Goal: Check status: Check status

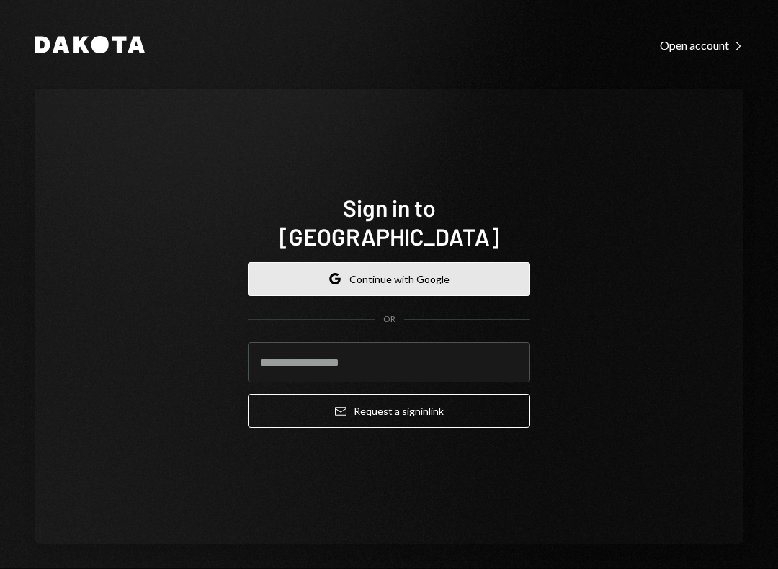
click at [412, 262] on button "Google Continue with Google" at bounding box center [389, 279] width 282 height 34
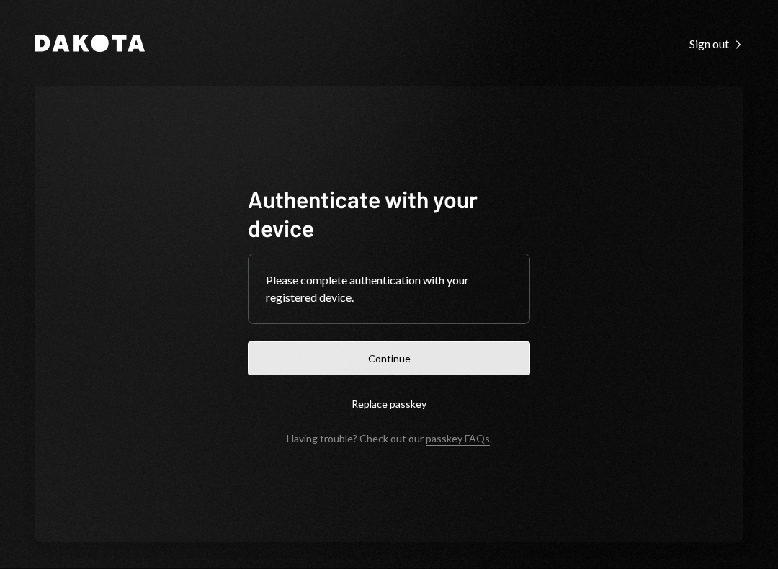
click at [347, 350] on button "Continue" at bounding box center [389, 359] width 282 height 34
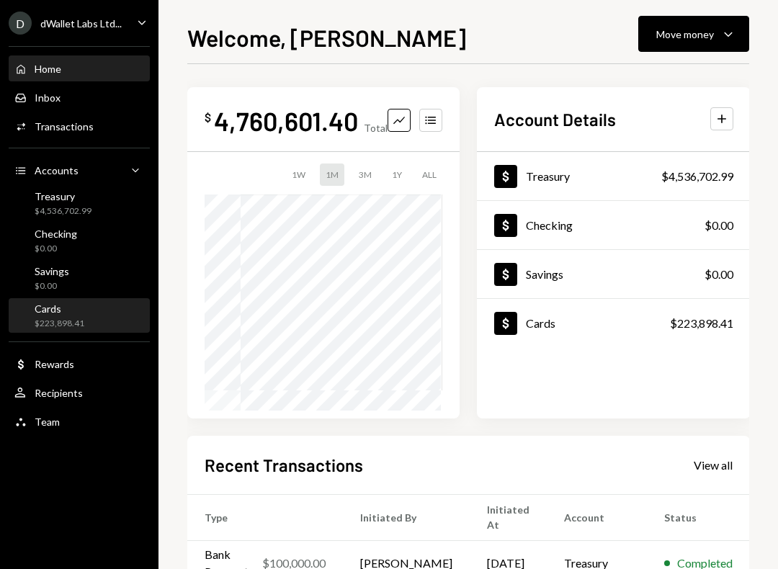
click at [87, 311] on div "Cards $223,898.41" at bounding box center [79, 316] width 130 height 27
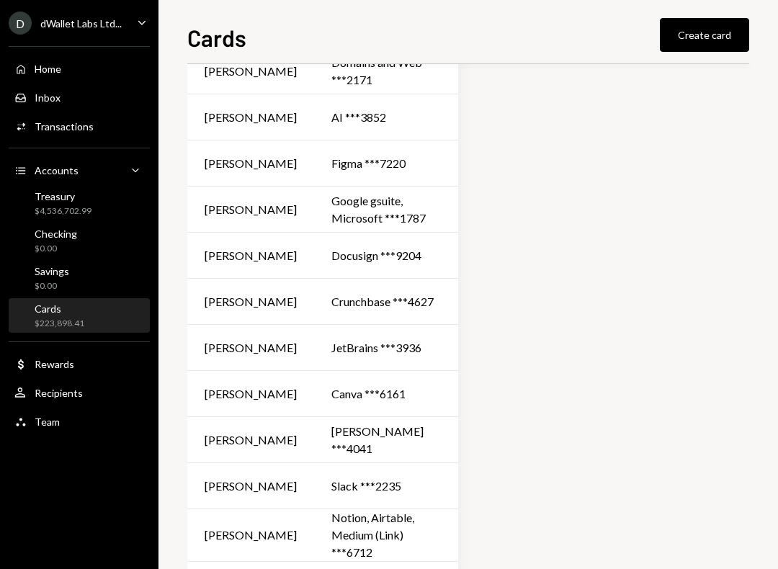
scroll to position [447, 0]
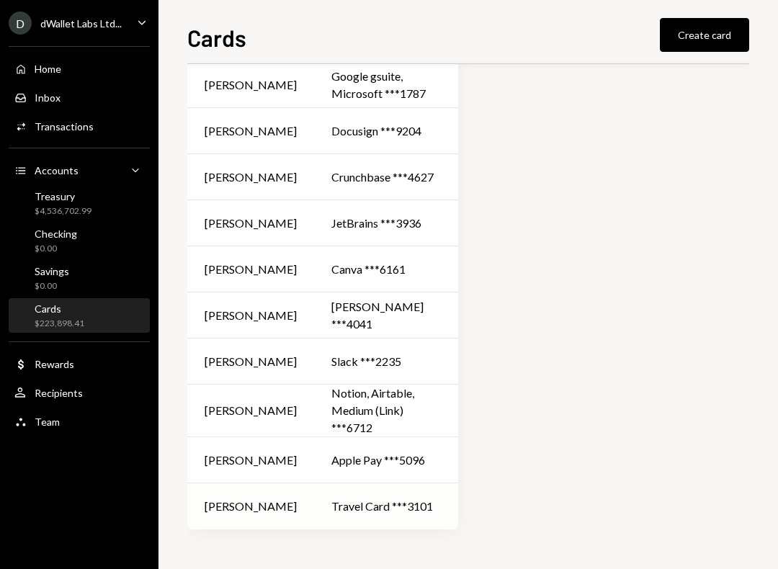
click at [324, 491] on td "Travel Card ***3101" at bounding box center [386, 507] width 144 height 46
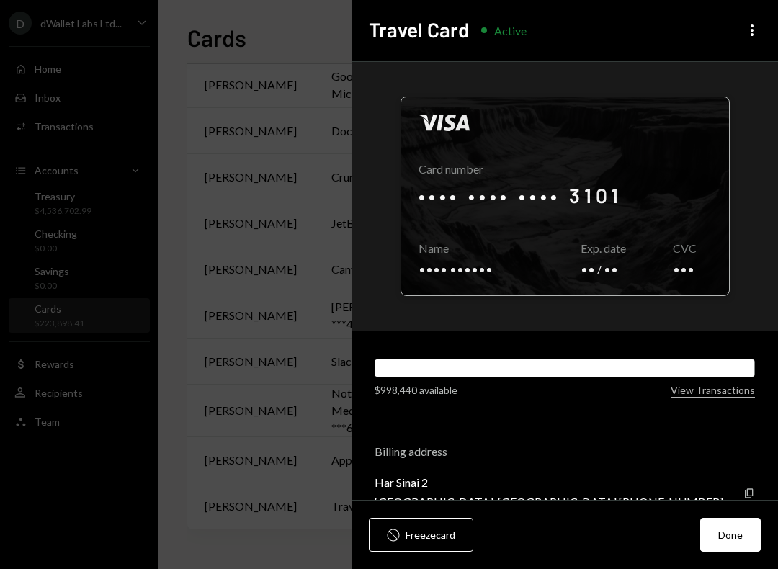
click at [596, 200] on div at bounding box center [565, 196] width 328 height 198
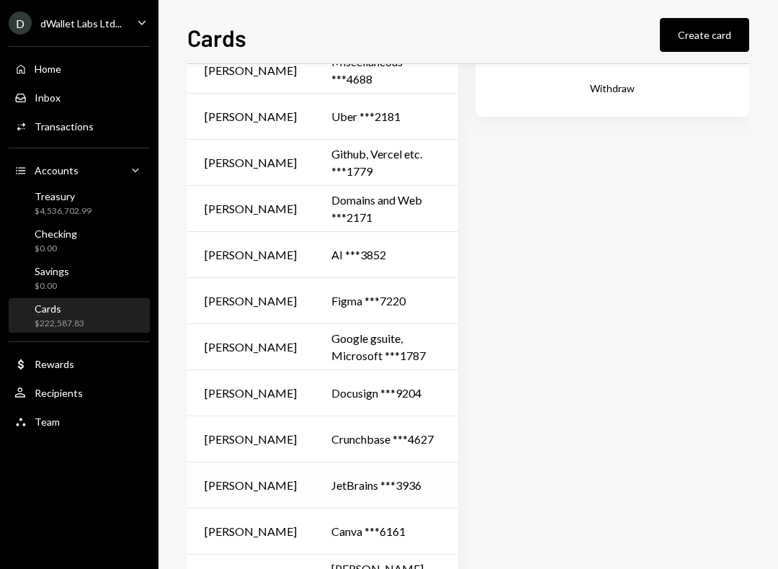
scroll to position [0, 0]
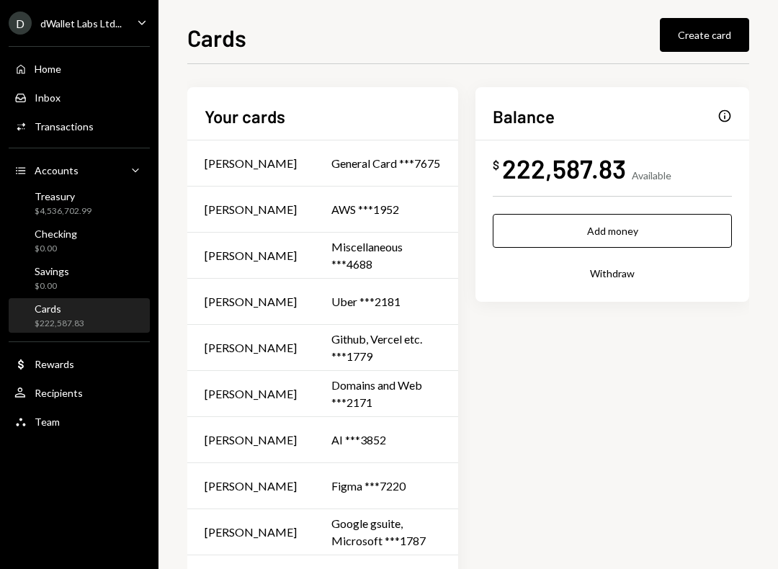
click at [79, 318] on div "$222,587.83" at bounding box center [60, 324] width 50 height 12
click at [90, 68] on div "Home Home" at bounding box center [79, 69] width 130 height 13
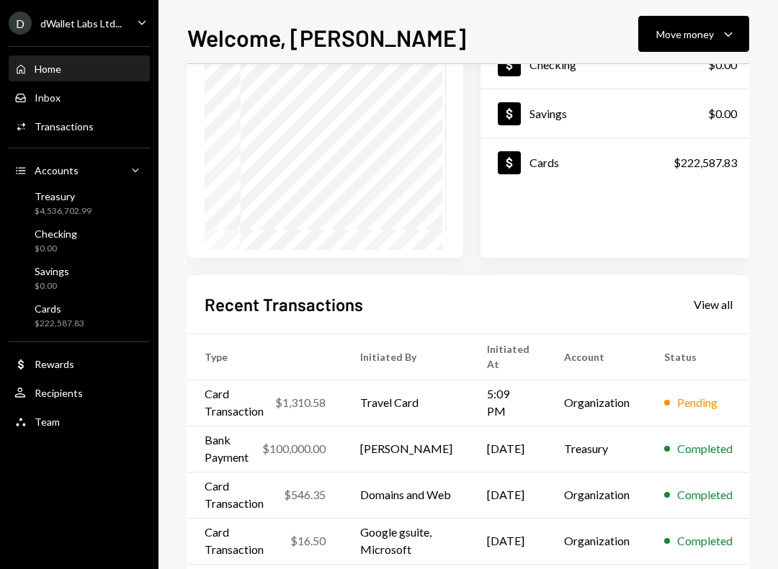
scroll to position [177, 0]
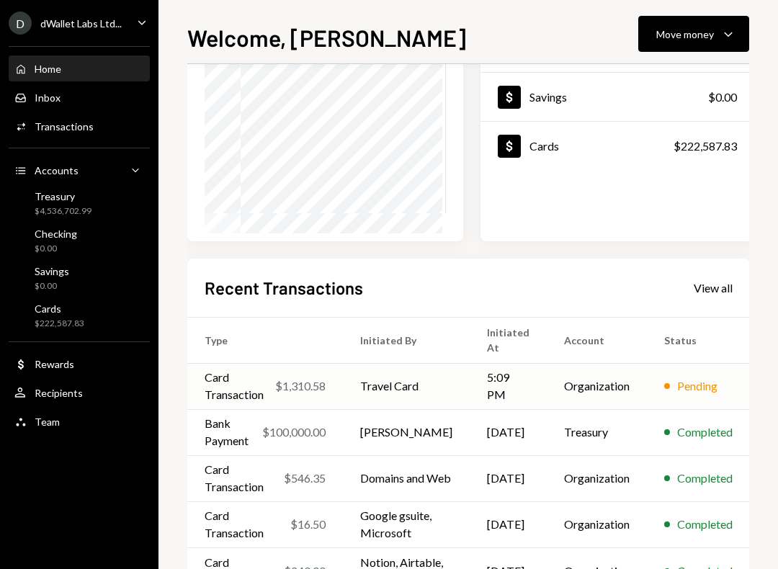
click at [697, 389] on div "Pending" at bounding box center [697, 386] width 40 height 17
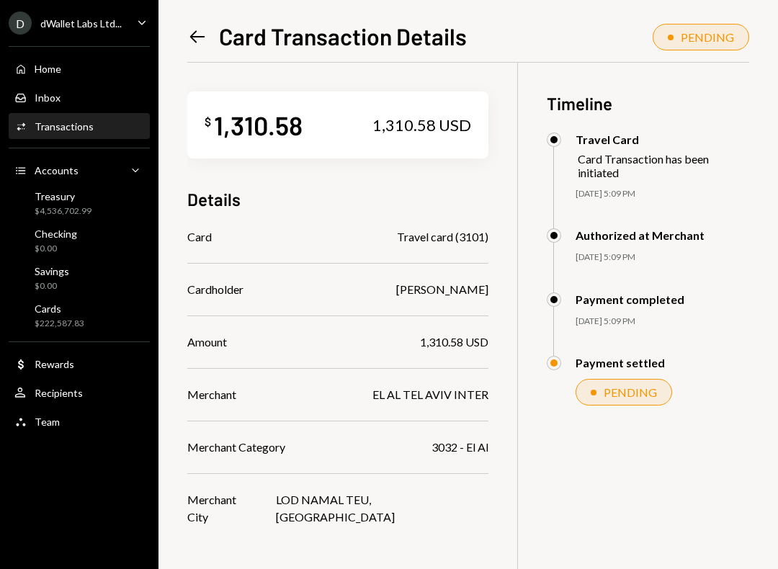
click at [197, 37] on icon "Left Arrow" at bounding box center [197, 37] width 20 height 20
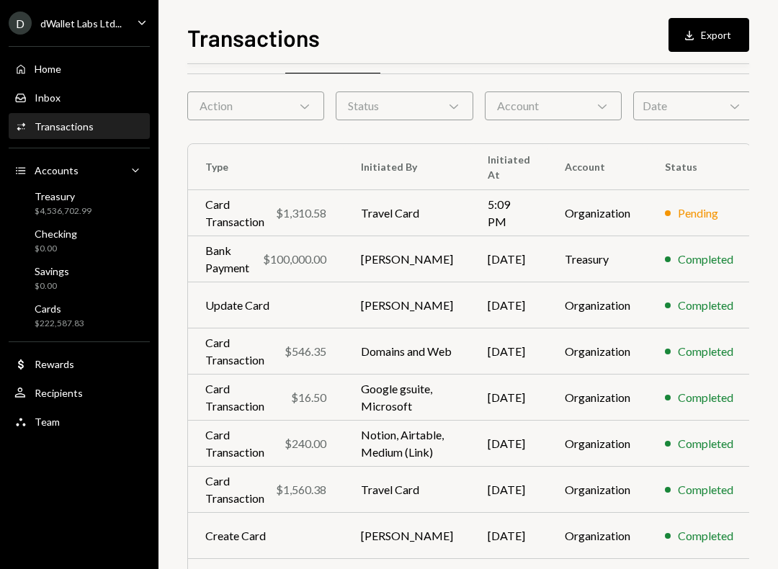
scroll to position [42, 0]
